Goal: Task Accomplishment & Management: Manage account settings

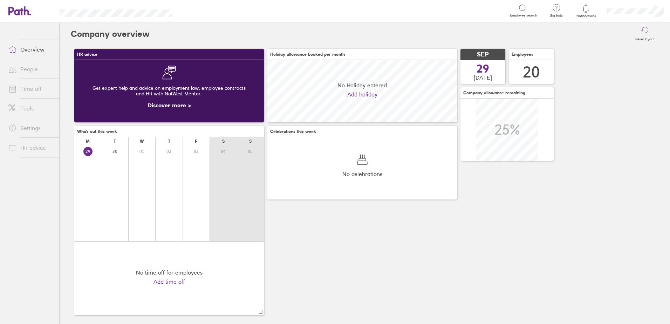
scroll to position [62, 189]
click at [28, 127] on link "Settings" at bounding box center [31, 128] width 56 height 14
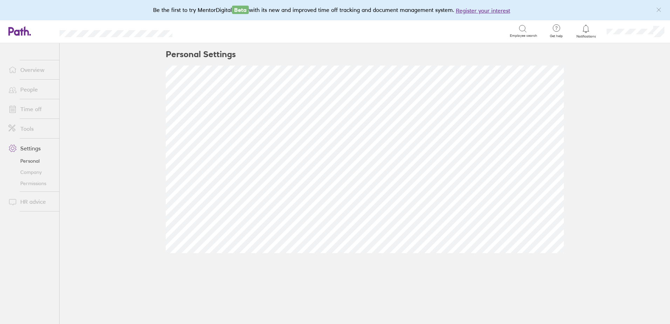
click at [32, 160] on link "Personal" at bounding box center [31, 160] width 56 height 11
click at [29, 152] on link "Settings" at bounding box center [31, 148] width 56 height 14
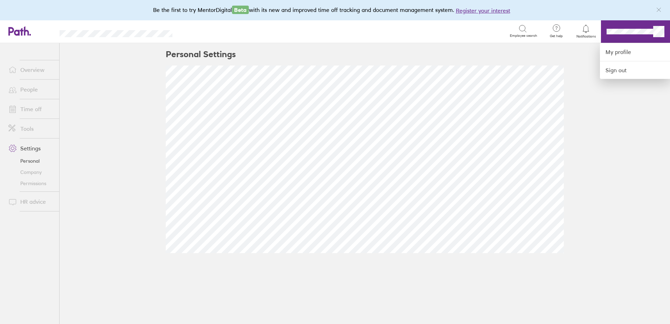
click at [623, 126] on div at bounding box center [335, 162] width 670 height 324
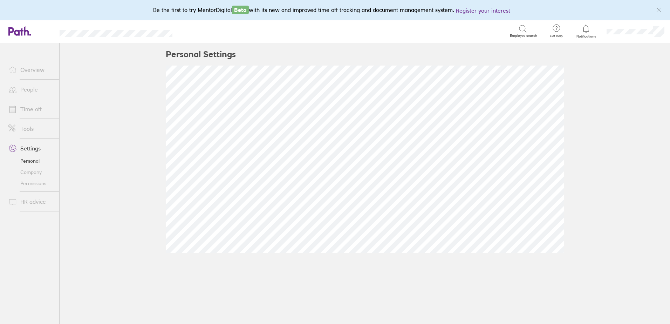
click at [18, 67] on span at bounding box center [12, 69] width 18 height 8
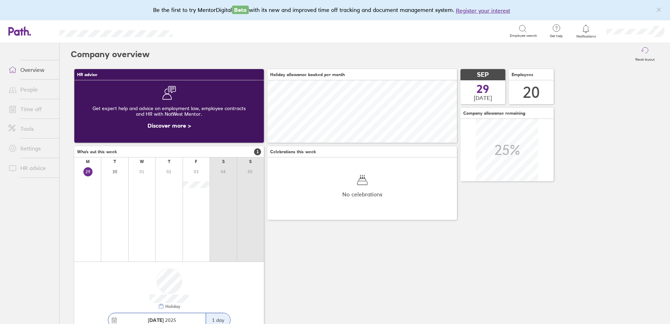
scroll to position [62, 189]
click at [29, 152] on link "Settings" at bounding box center [31, 148] width 56 height 14
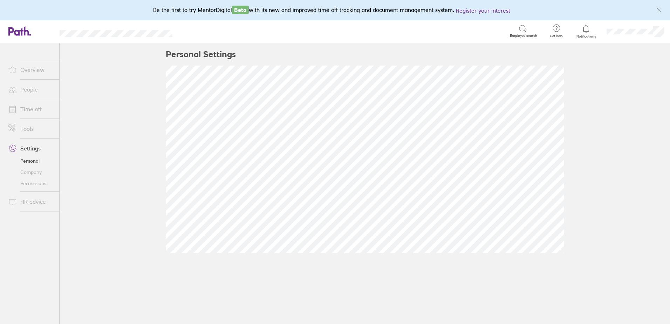
click at [29, 171] on link "Company" at bounding box center [31, 171] width 56 height 11
click at [29, 184] on link "Permissions" at bounding box center [31, 183] width 56 height 11
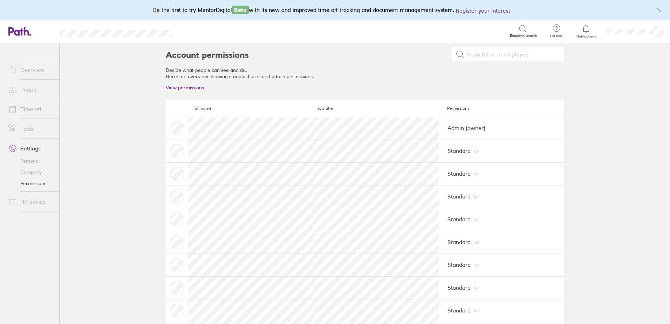
click at [28, 109] on link "Time off" at bounding box center [31, 109] width 56 height 14
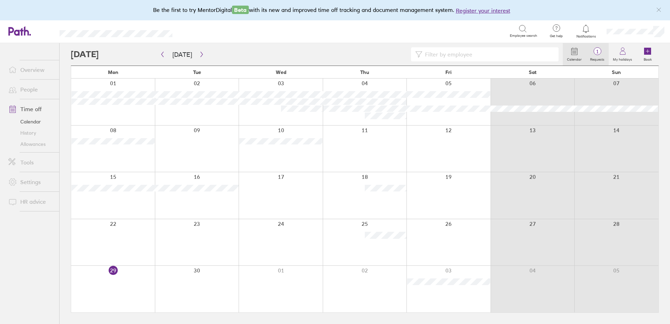
click at [595, 54] on span "1" at bounding box center [597, 52] width 23 height 6
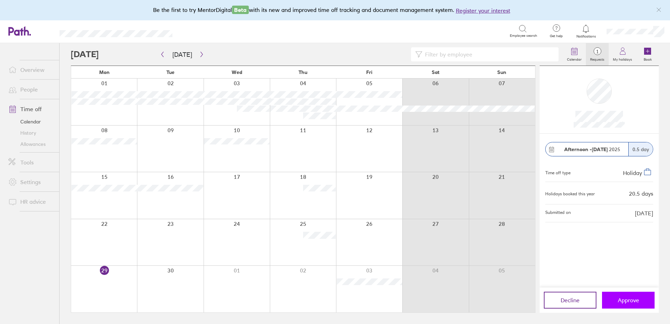
click at [618, 300] on span "Approve" at bounding box center [627, 300] width 21 height 6
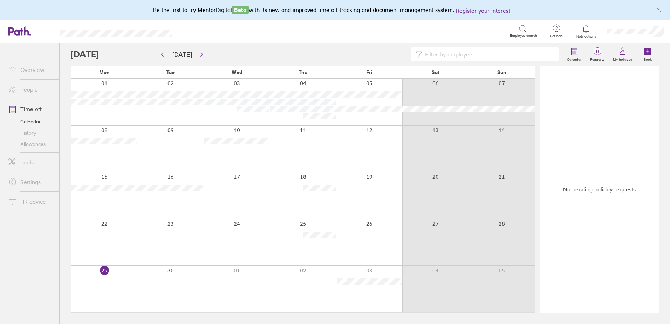
click at [37, 70] on link "Overview" at bounding box center [31, 70] width 56 height 14
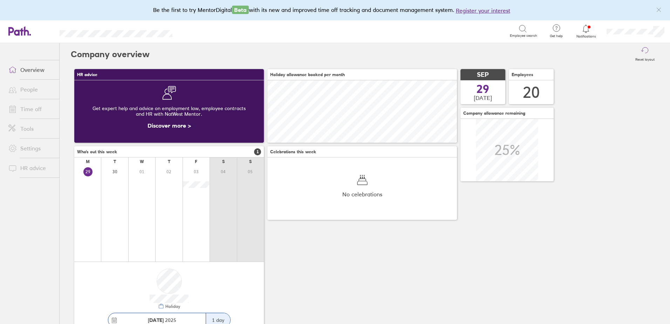
scroll to position [62, 189]
click at [553, 34] on span "Get help" at bounding box center [556, 36] width 23 height 4
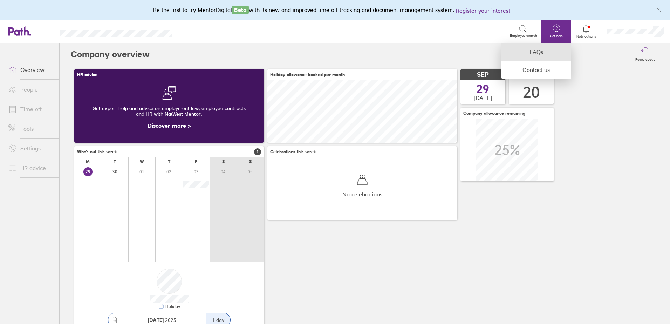
click at [526, 50] on link "FAQs" at bounding box center [536, 52] width 70 height 18
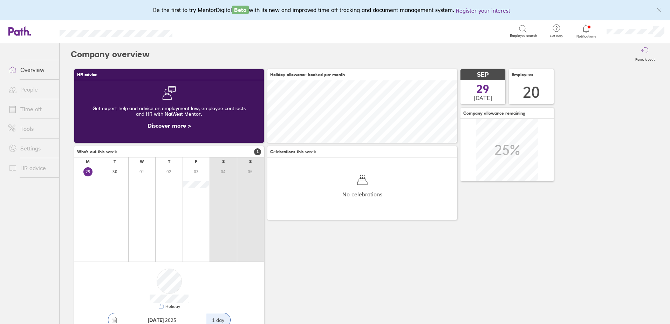
click at [23, 27] on icon at bounding box center [19, 30] width 22 height 9
click at [581, 35] on span "Notifications" at bounding box center [585, 36] width 23 height 4
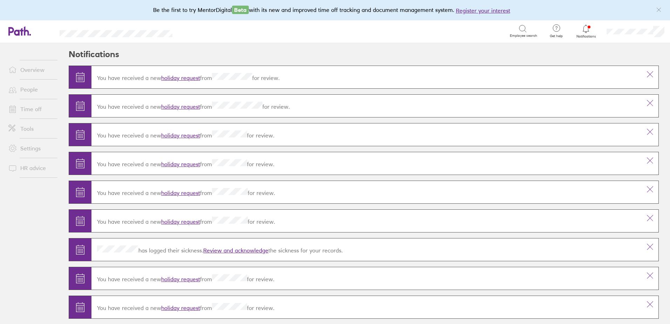
click at [581, 35] on span "Notifications" at bounding box center [585, 36] width 23 height 4
click at [7, 221] on ul "Overview People Time off Tools Settings HR advice" at bounding box center [29, 171] width 59 height 257
click at [6, 138] on li "Tools" at bounding box center [29, 129] width 59 height 20
click at [22, 148] on link "Settings" at bounding box center [31, 148] width 56 height 14
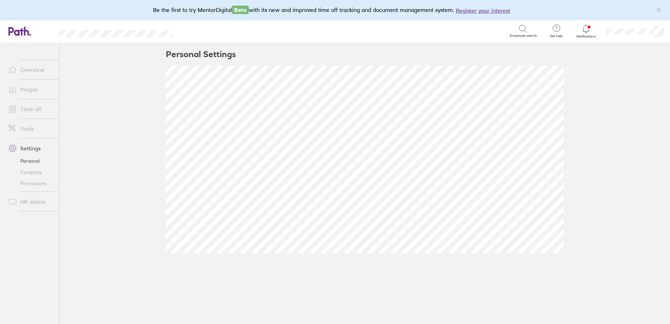
click at [28, 130] on link "Tools" at bounding box center [31, 129] width 56 height 14
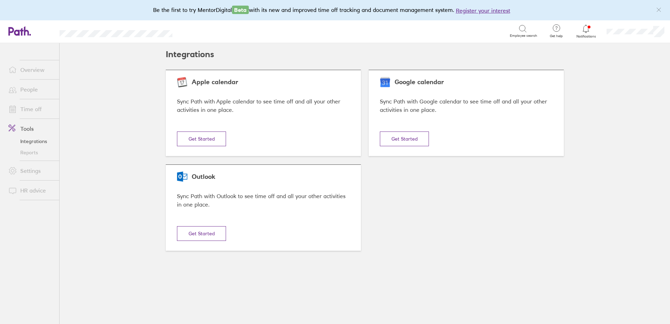
click at [28, 194] on link "HR advice" at bounding box center [31, 190] width 56 height 14
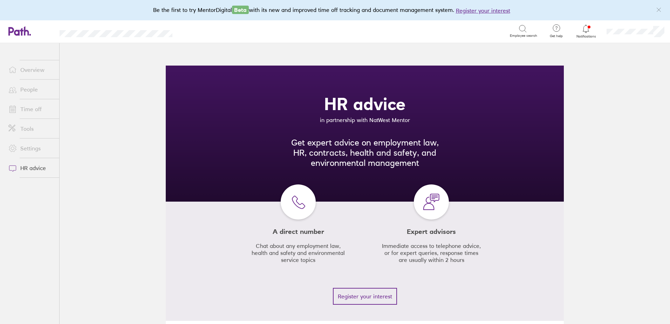
click at [32, 71] on link "Overview" at bounding box center [31, 70] width 56 height 14
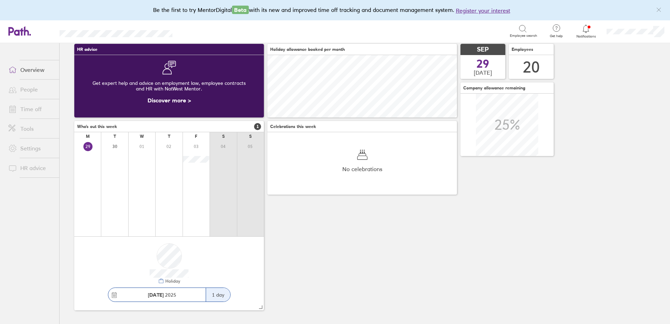
scroll to position [26, 0]
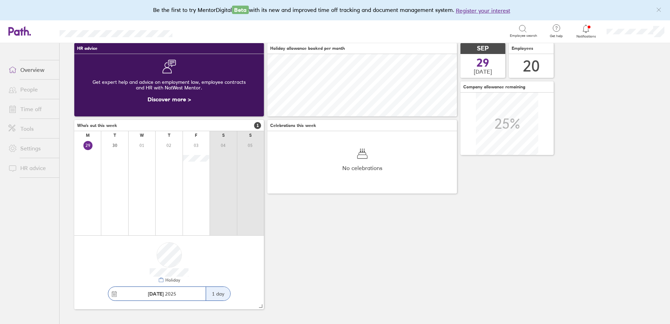
click at [32, 91] on link "People" at bounding box center [31, 89] width 56 height 14
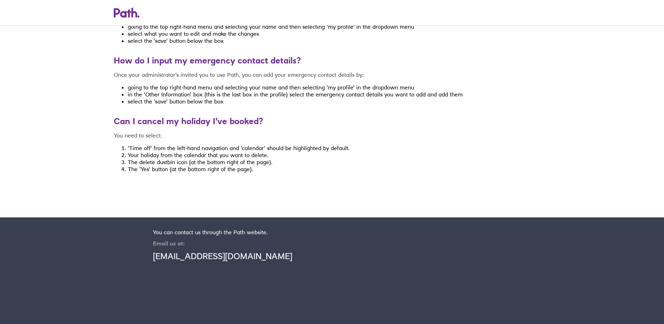
scroll to position [3338, 0]
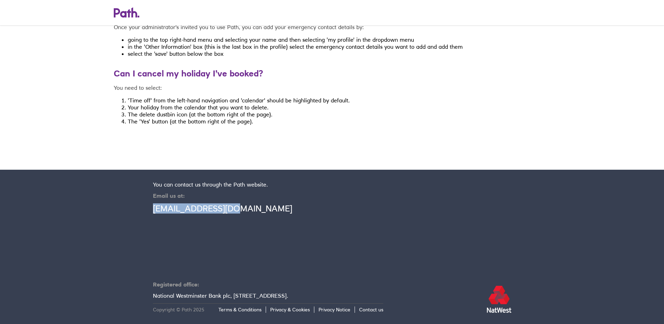
drag, startPoint x: 145, startPoint y: 207, endPoint x: 245, endPoint y: 209, distance: 99.5
click at [245, 209] on section "You can contact us through the Path website. Email us at: support@path.co.uk Re…" at bounding box center [332, 247] width 664 height 154
copy link "support@path.co.uk"
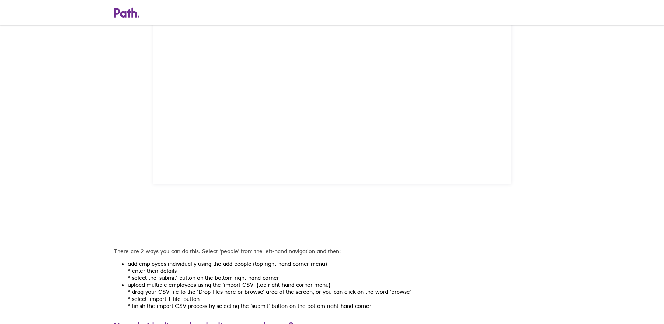
scroll to position [312, 0]
